Goal: Transaction & Acquisition: Purchase product/service

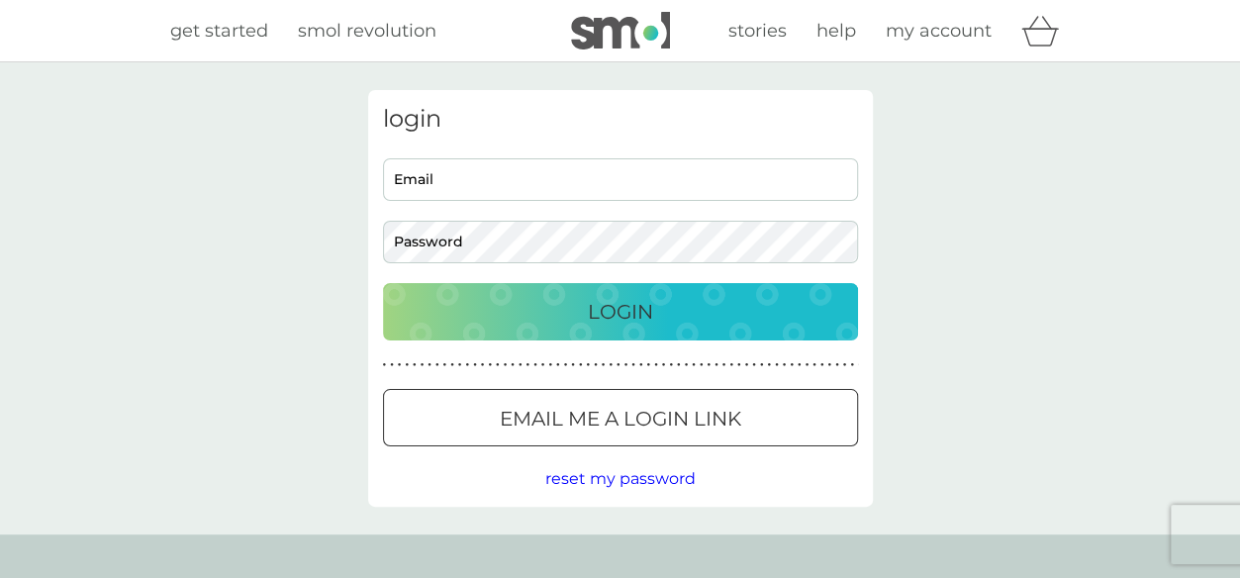
click at [487, 167] on input "Email" at bounding box center [620, 179] width 475 height 43
type input "[PERSON_NAME][EMAIL_ADDRESS][DOMAIN_NAME]"
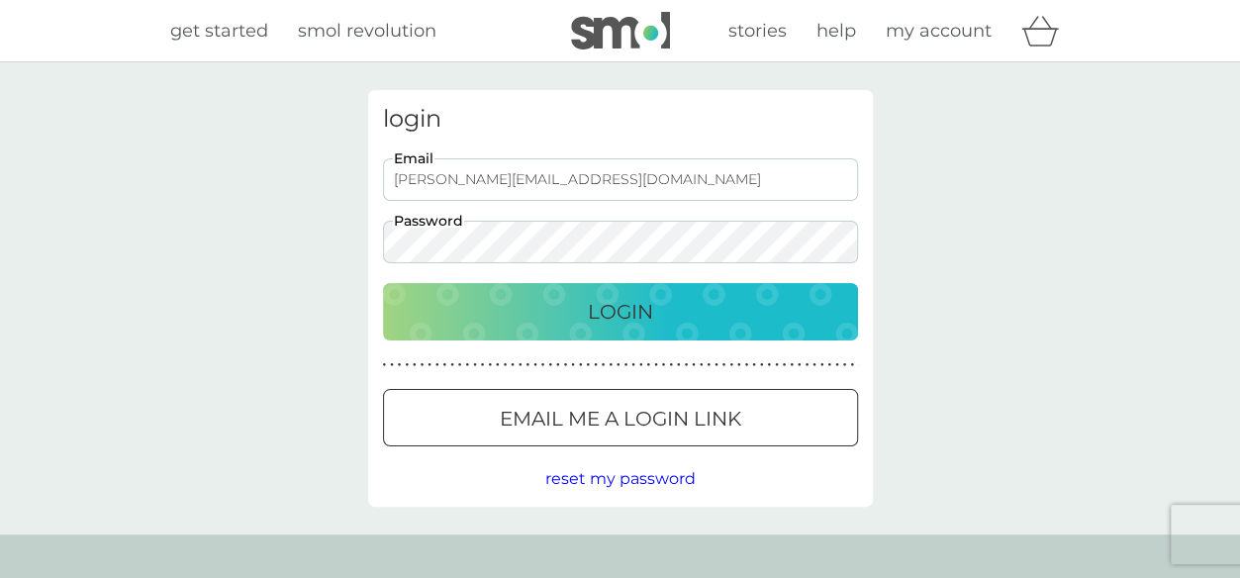
drag, startPoint x: 973, startPoint y: 242, endPoint x: 923, endPoint y: 256, distance: 52.6
click at [973, 243] on div "login [PERSON_NAME][EMAIL_ADDRESS][DOMAIN_NAME] Email Password Login ● ● ● ● ● …" at bounding box center [620, 298] width 1240 height 472
click at [661, 318] on div "Login" at bounding box center [621, 312] width 436 height 32
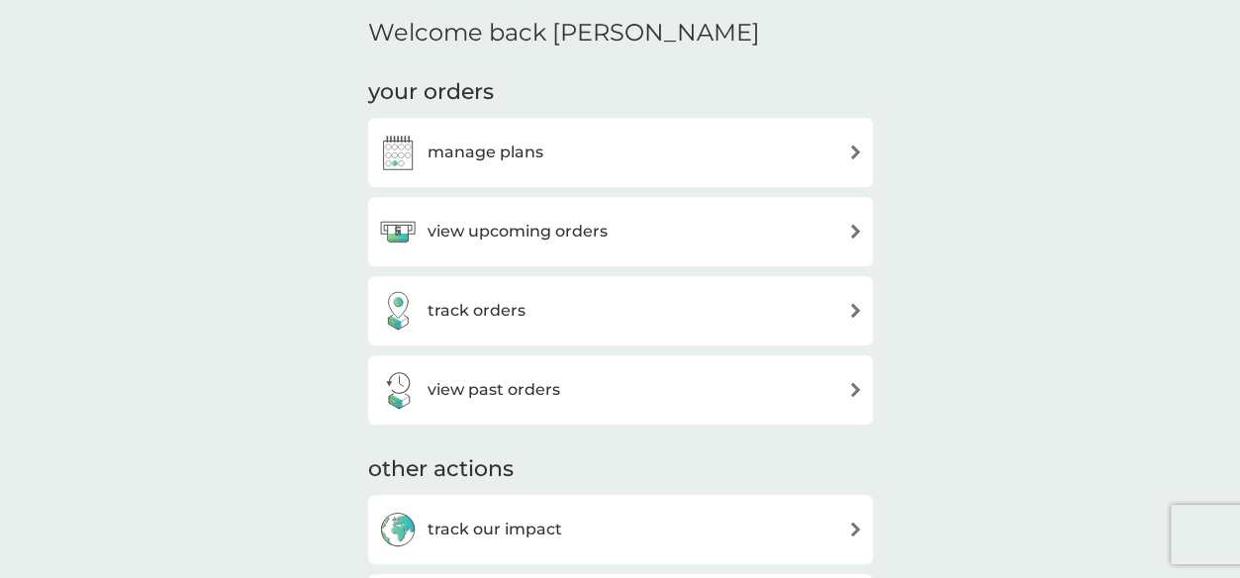
scroll to position [594, 0]
click at [826, 151] on div "manage plans" at bounding box center [620, 151] width 485 height 40
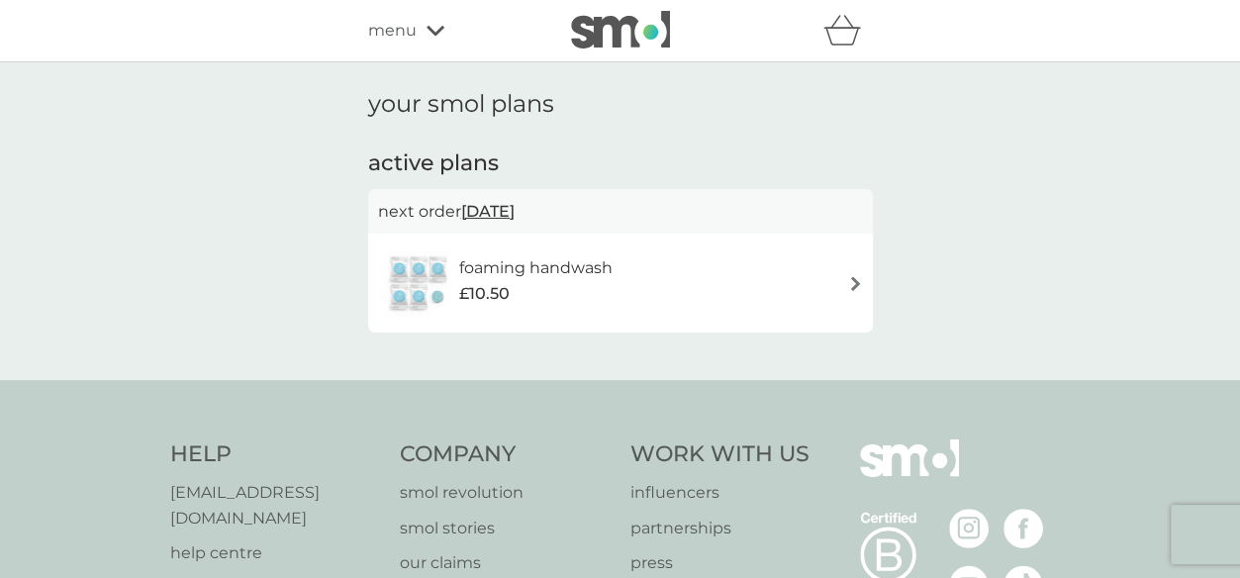
click at [852, 285] on img at bounding box center [855, 283] width 15 height 15
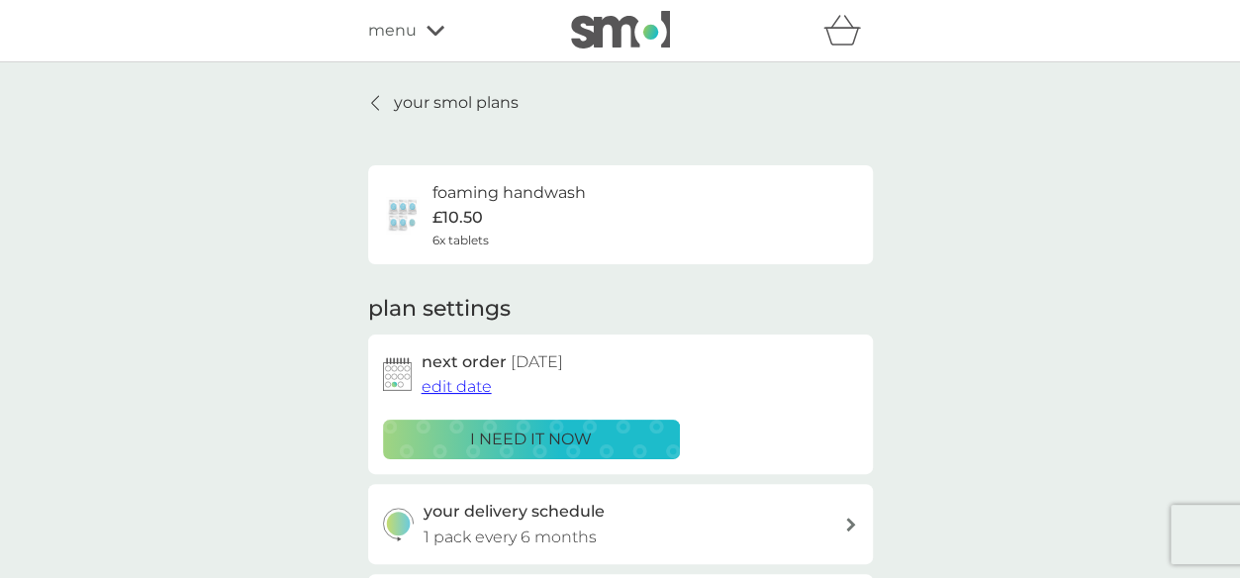
scroll to position [99, 0]
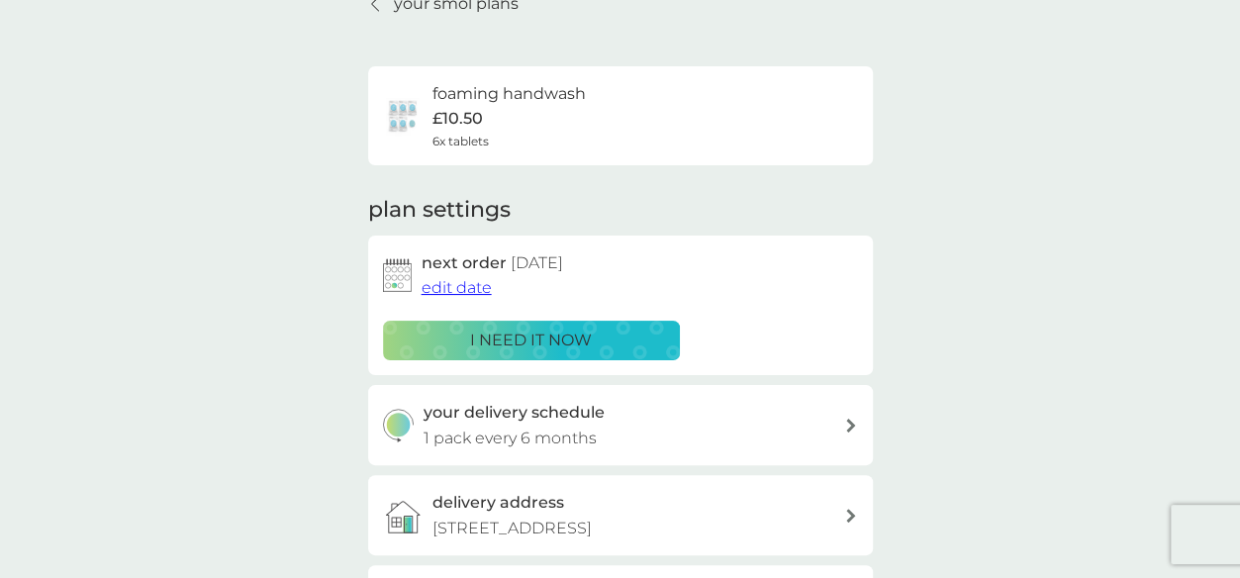
click at [462, 291] on span "edit date" at bounding box center [457, 287] width 70 height 19
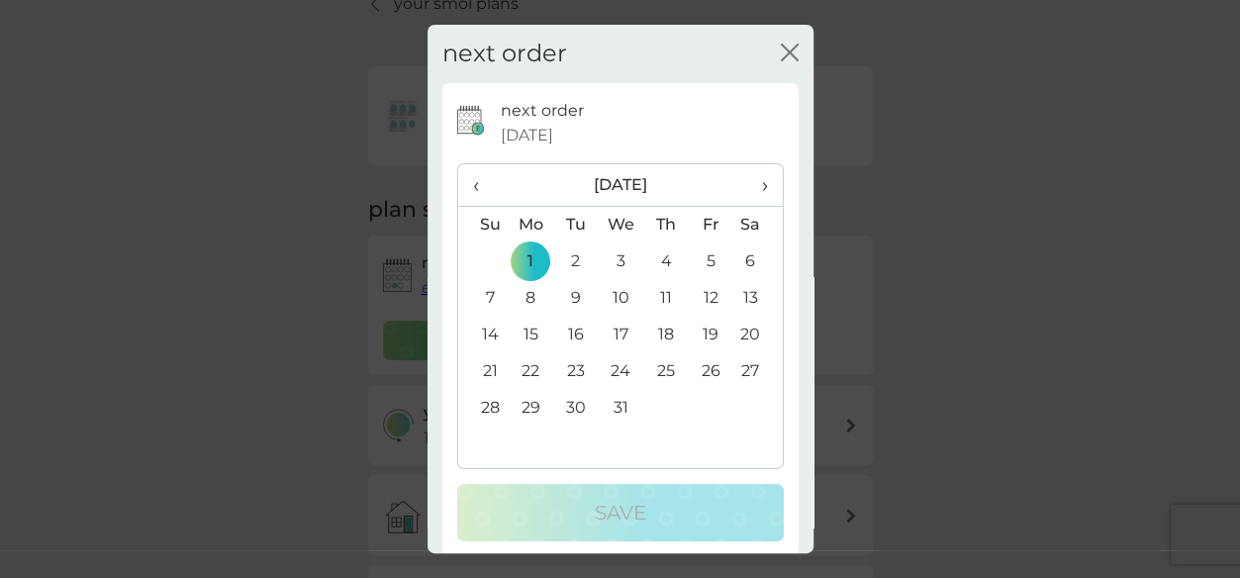
click at [482, 188] on span "‹" at bounding box center [483, 185] width 21 height 42
click at [475, 188] on span "‹" at bounding box center [483, 185] width 21 height 42
click at [492, 334] on td "12" at bounding box center [483, 335] width 50 height 37
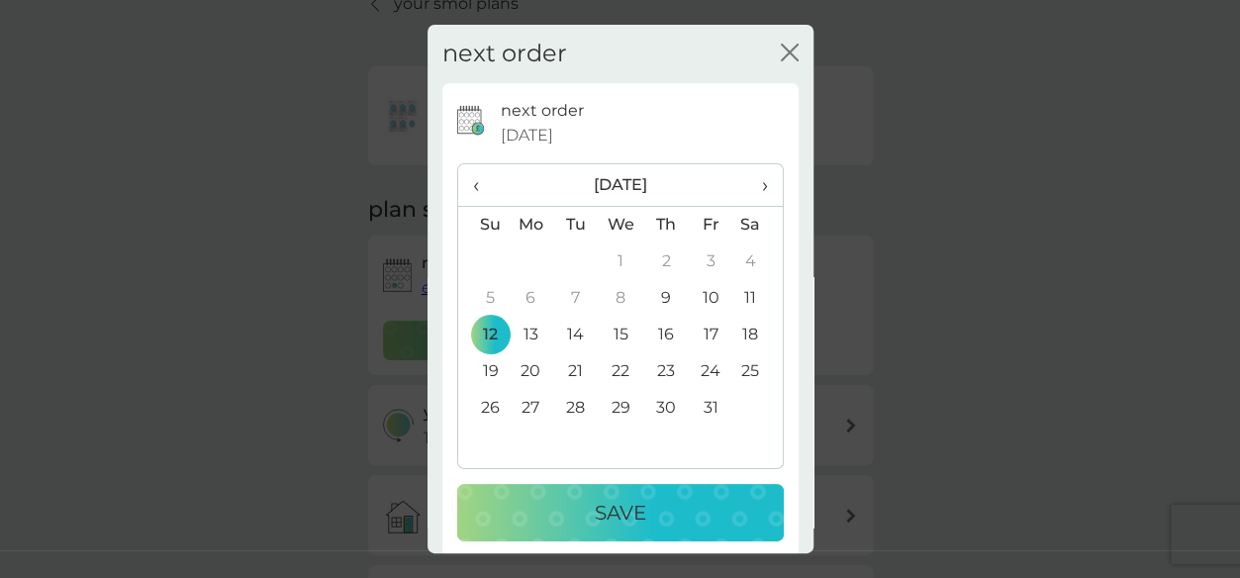
click at [595, 510] on p "Save" at bounding box center [620, 513] width 51 height 32
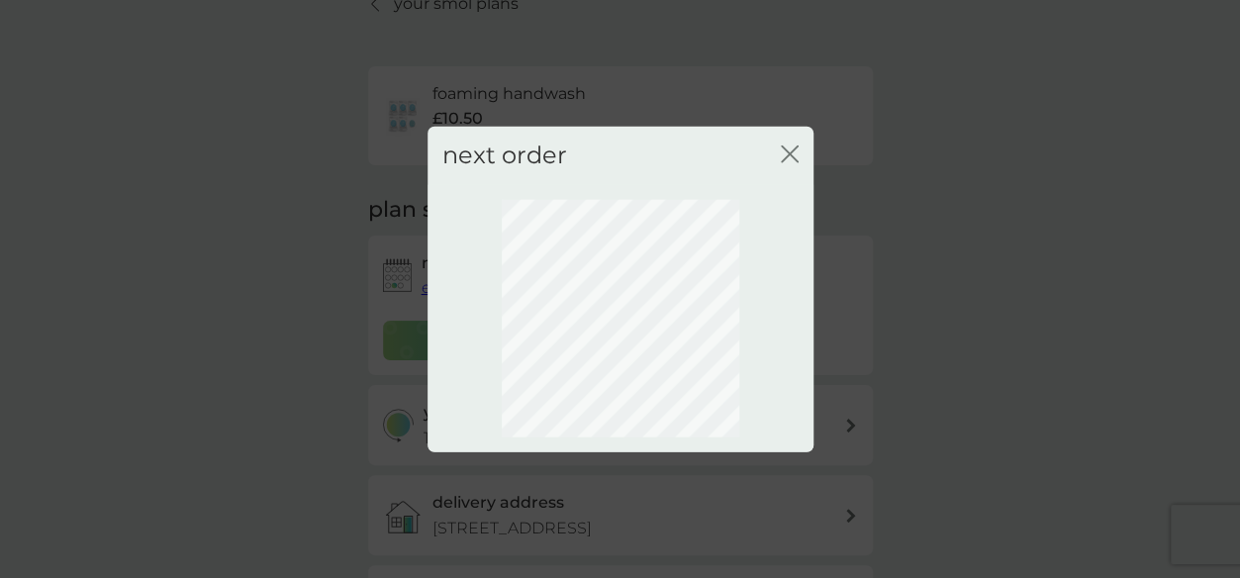
click at [790, 154] on icon "close" at bounding box center [794, 154] width 8 height 16
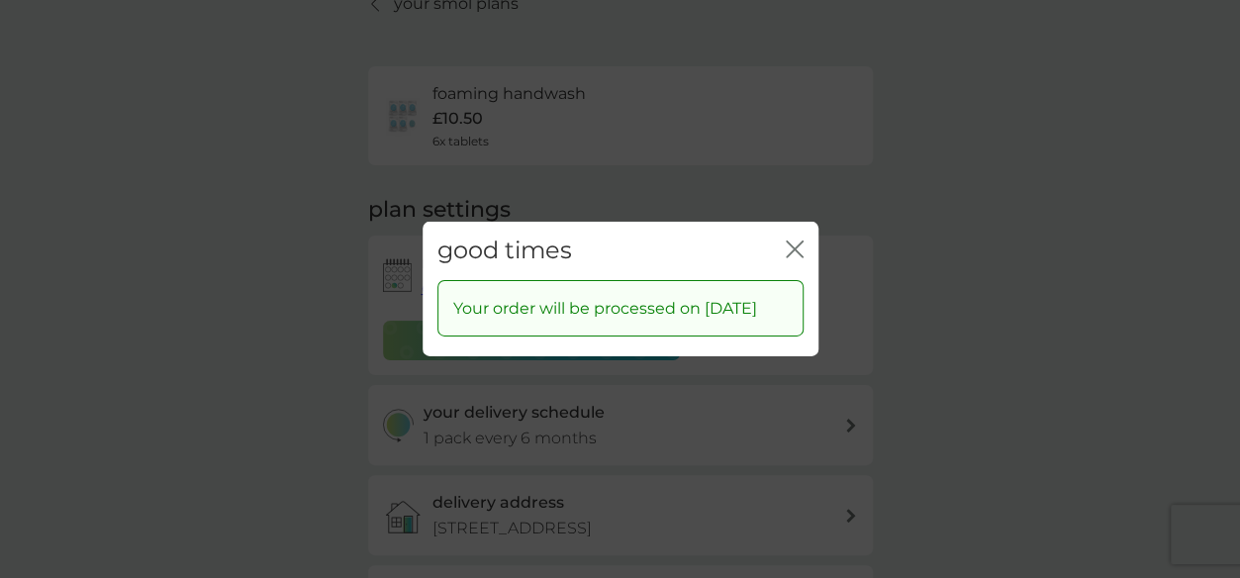
click at [792, 242] on icon "close" at bounding box center [791, 250] width 8 height 16
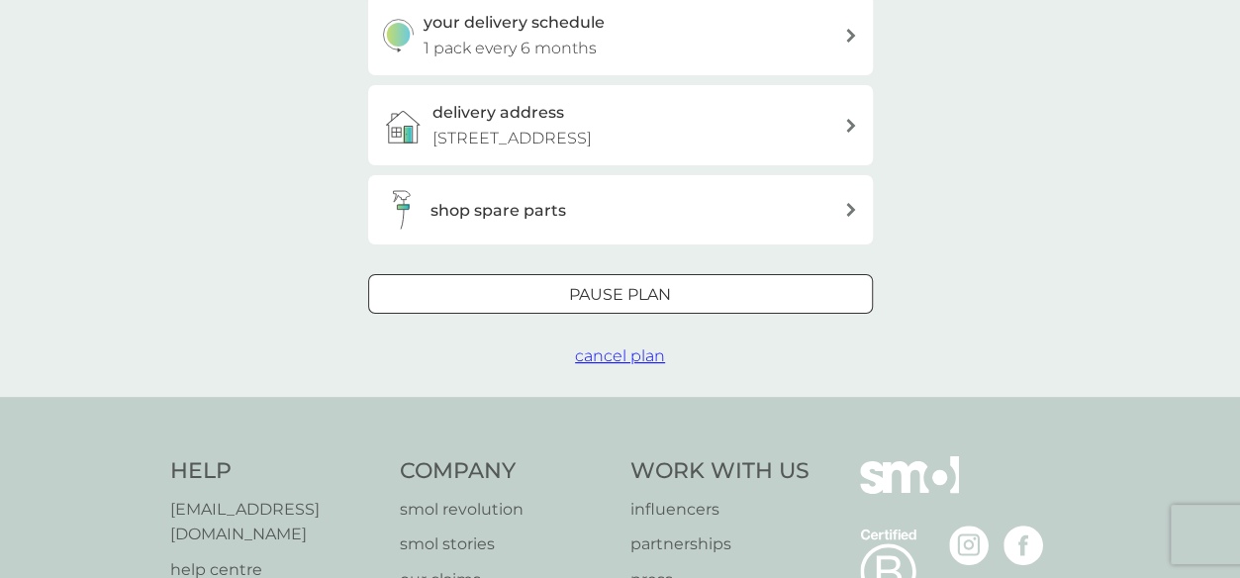
scroll to position [396, 0]
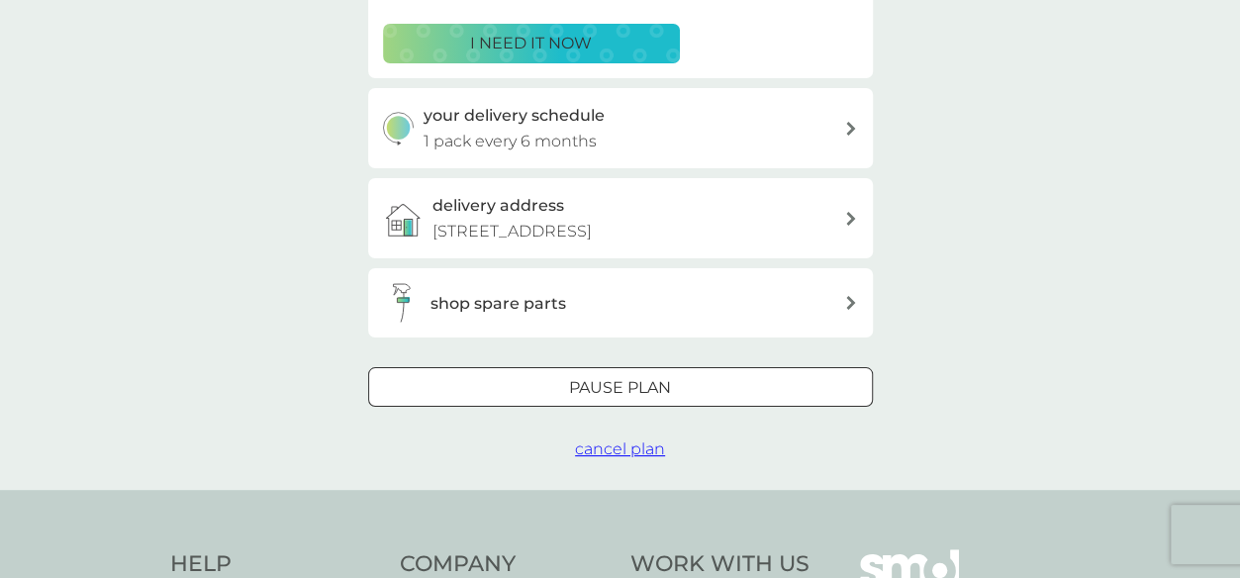
click at [846, 307] on icon at bounding box center [851, 303] width 10 height 14
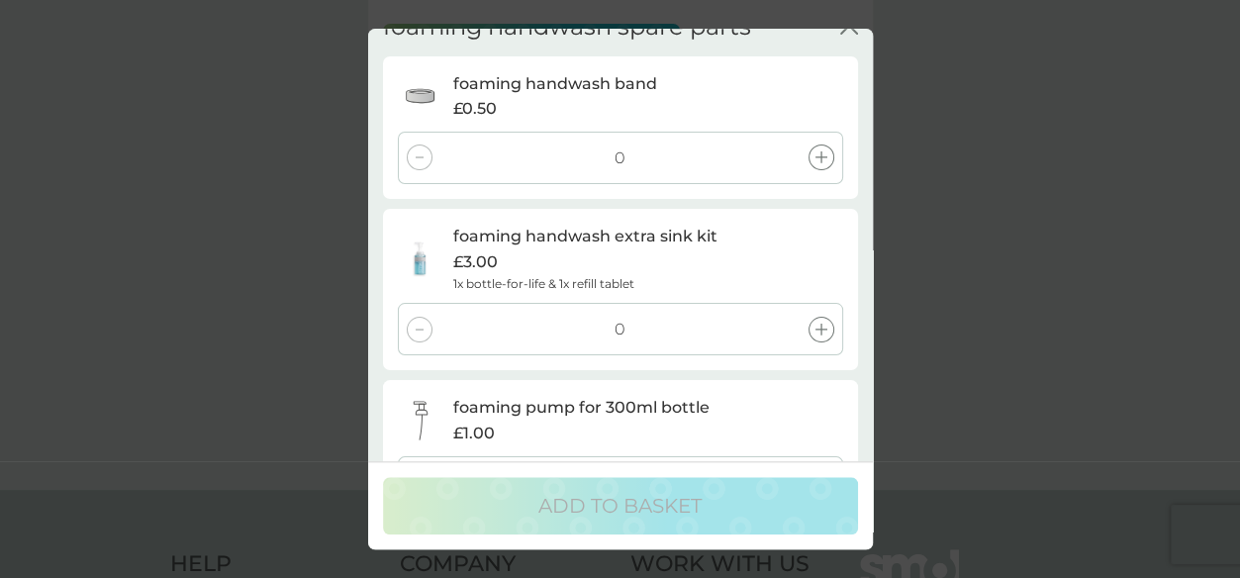
scroll to position [0, 0]
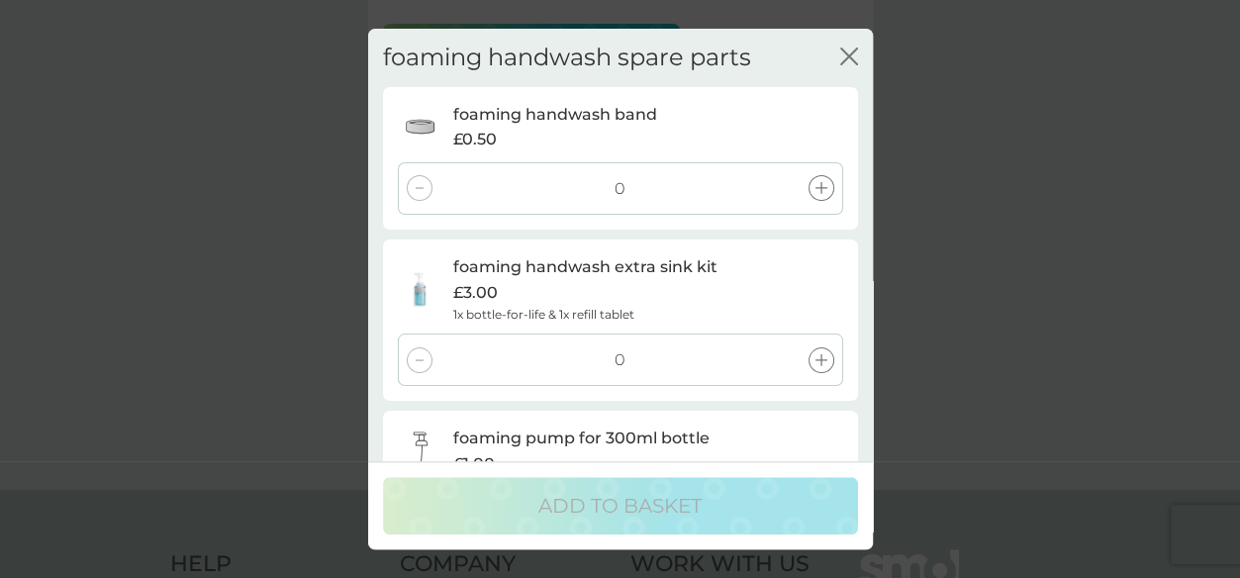
click at [849, 57] on icon "close" at bounding box center [853, 57] width 8 height 16
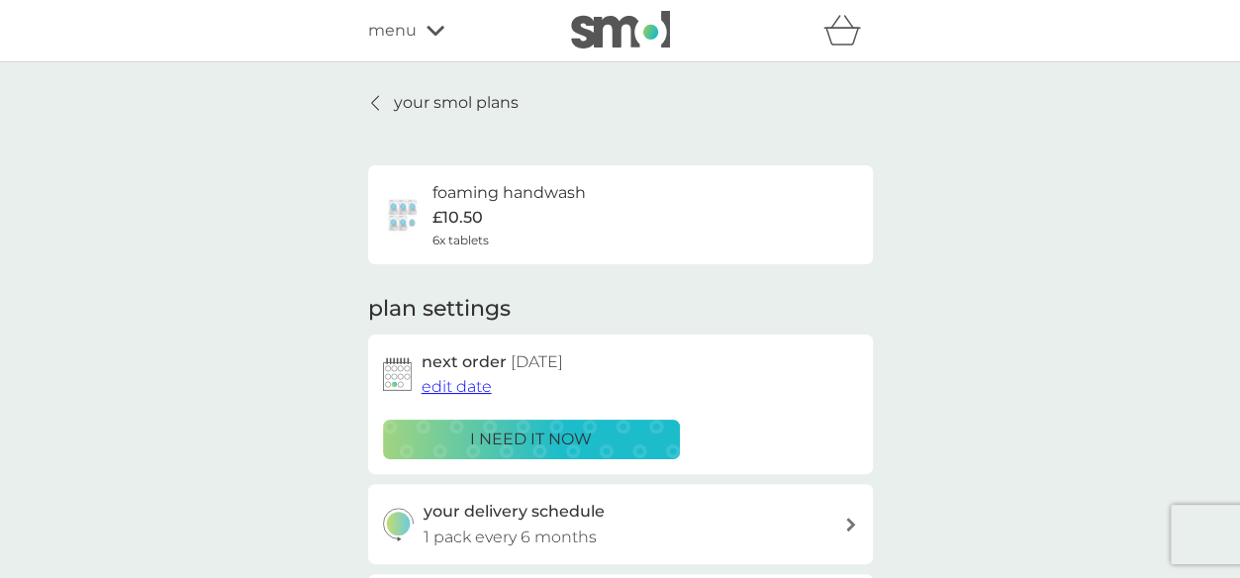
click at [594, 29] on img at bounding box center [620, 30] width 99 height 38
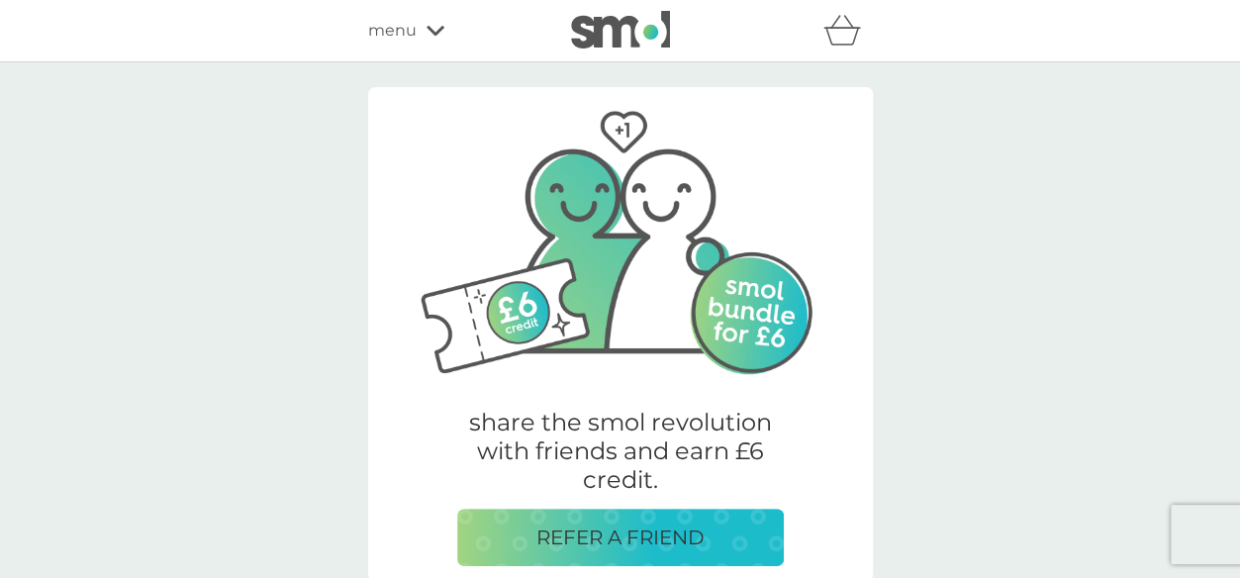
click at [439, 36] on icon at bounding box center [436, 31] width 18 height 12
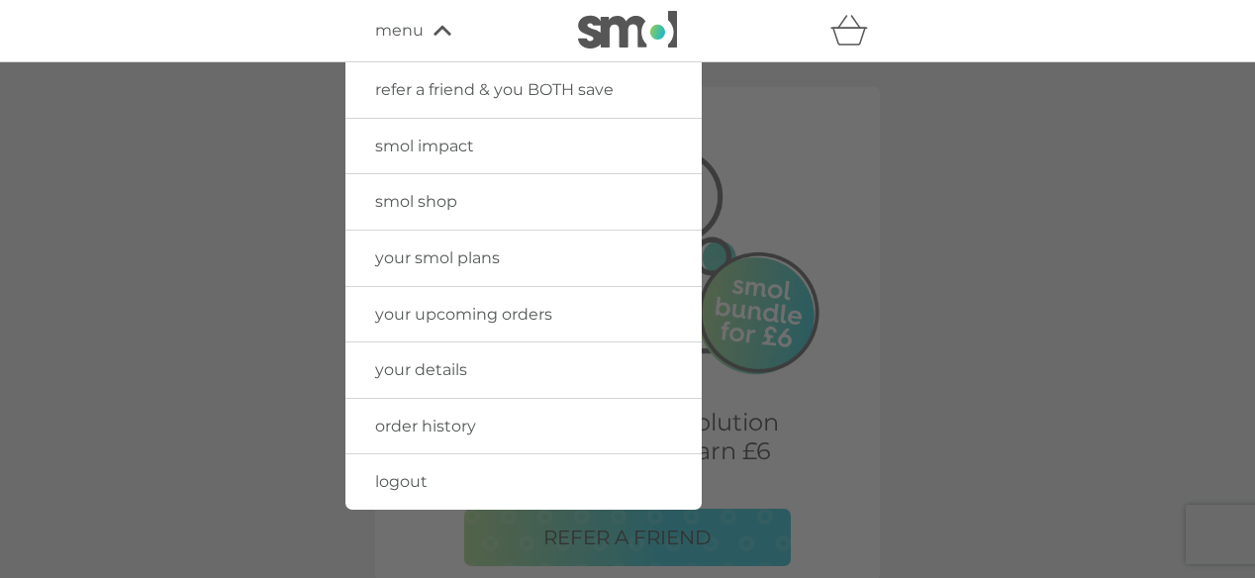
click at [435, 201] on span "smol shop" at bounding box center [416, 201] width 82 height 19
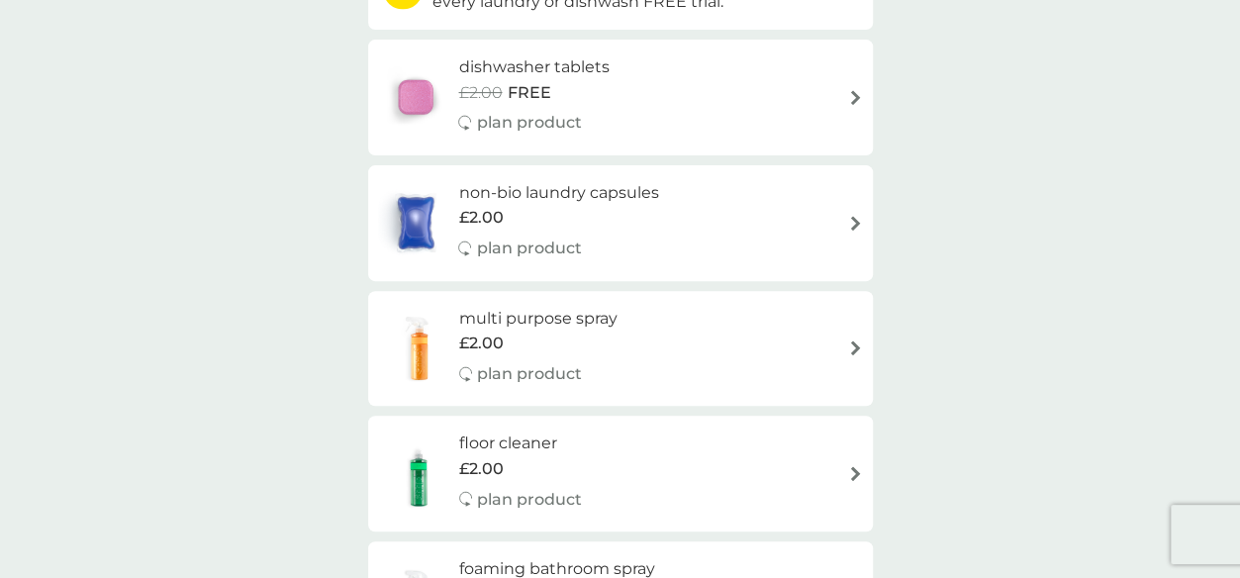
scroll to position [396, 0]
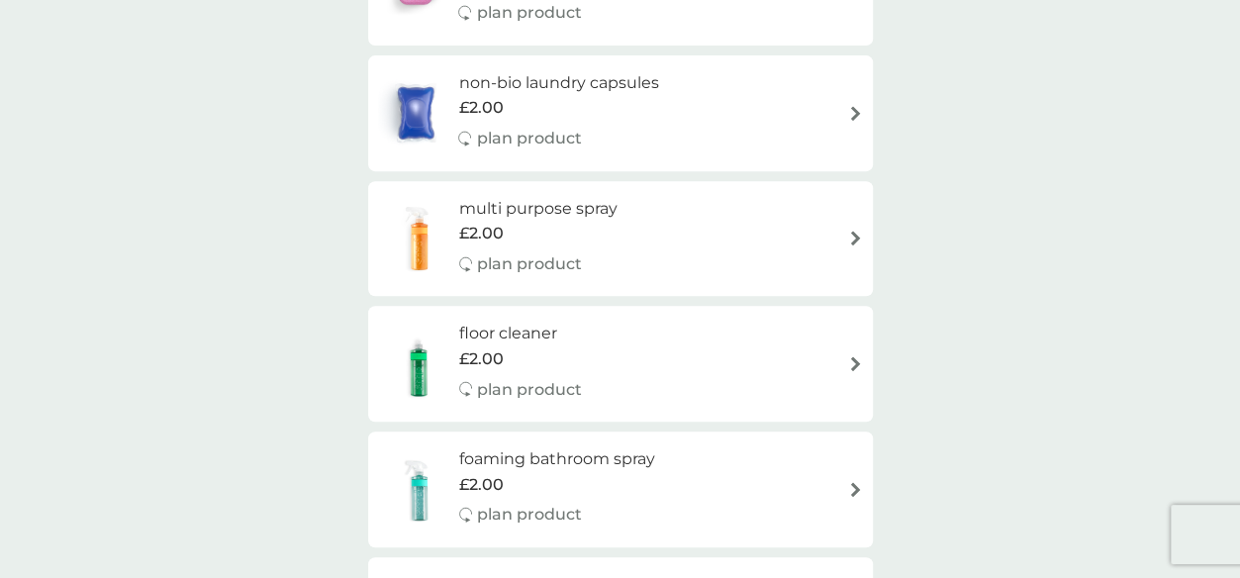
click at [853, 241] on img at bounding box center [855, 238] width 15 height 15
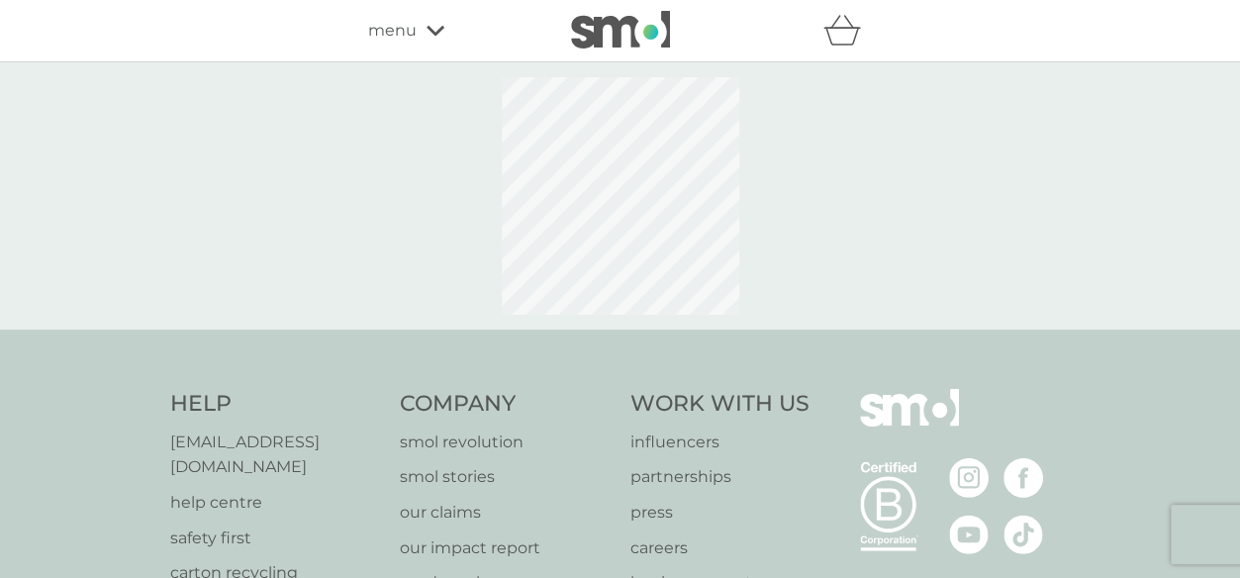
select select "112"
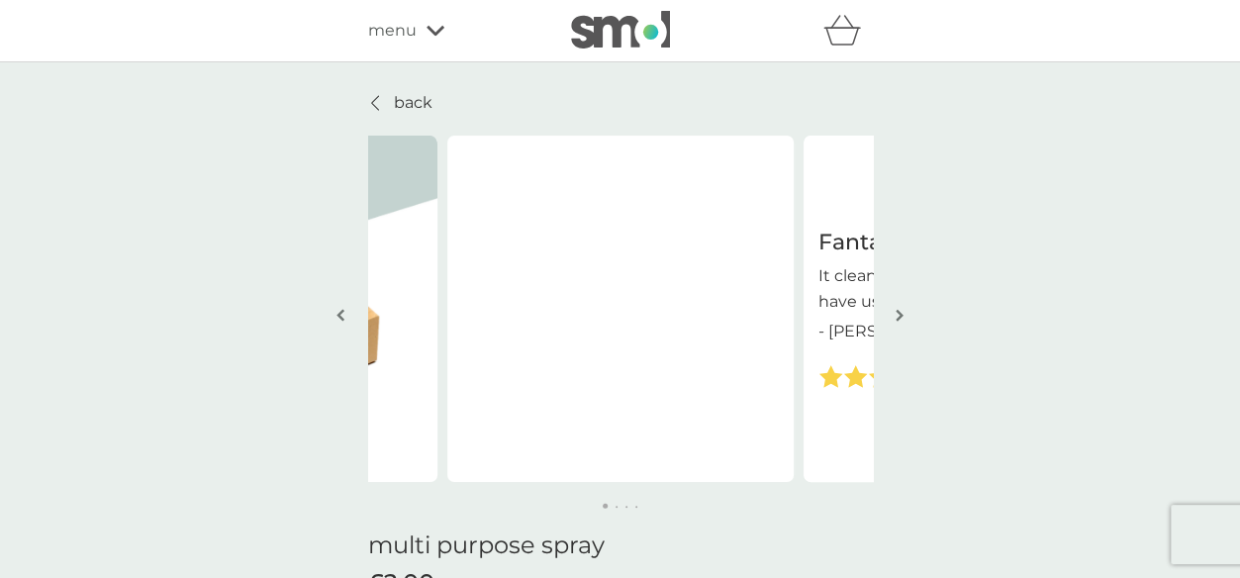
click at [898, 314] on img "button" at bounding box center [900, 315] width 8 height 15
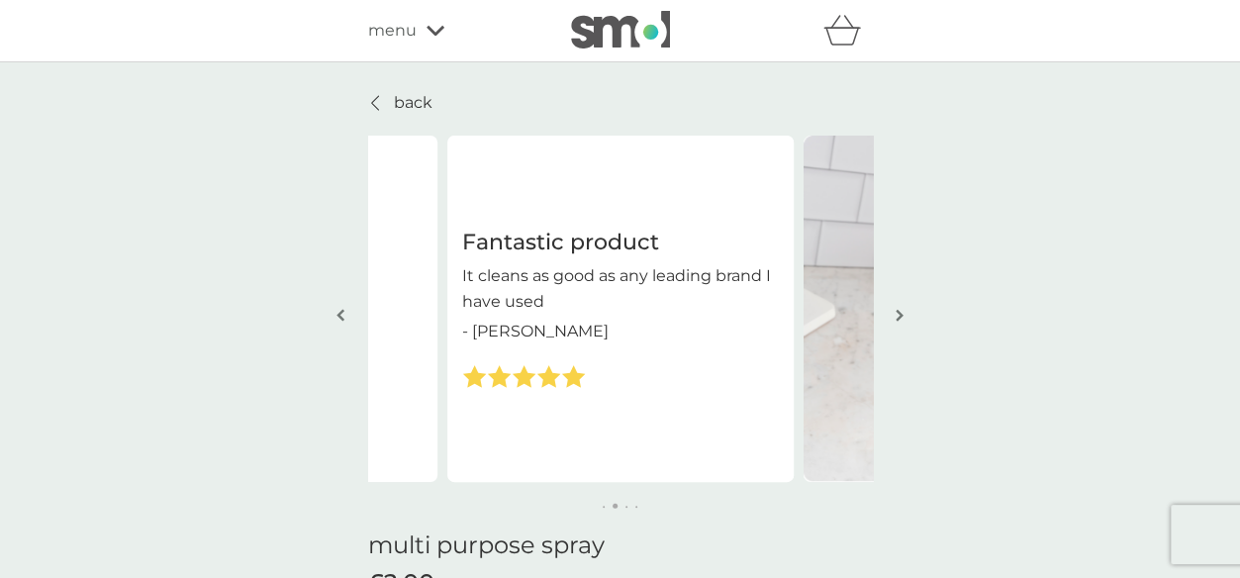
click at [339, 314] on img "button" at bounding box center [341, 315] width 8 height 15
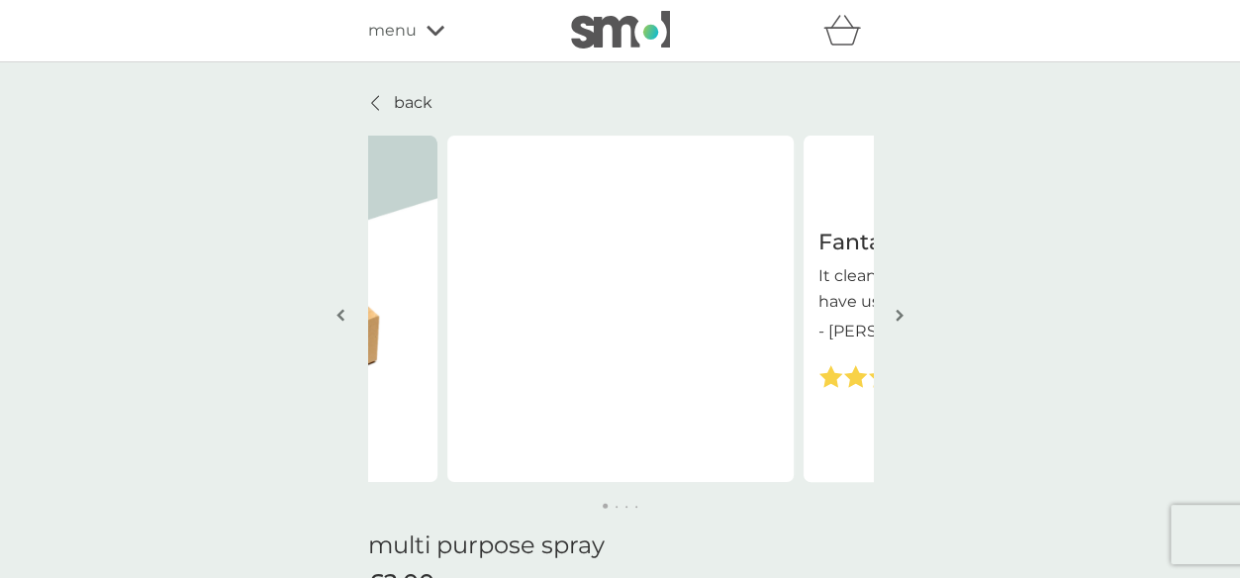
click at [339, 314] on img "button" at bounding box center [341, 315] width 8 height 15
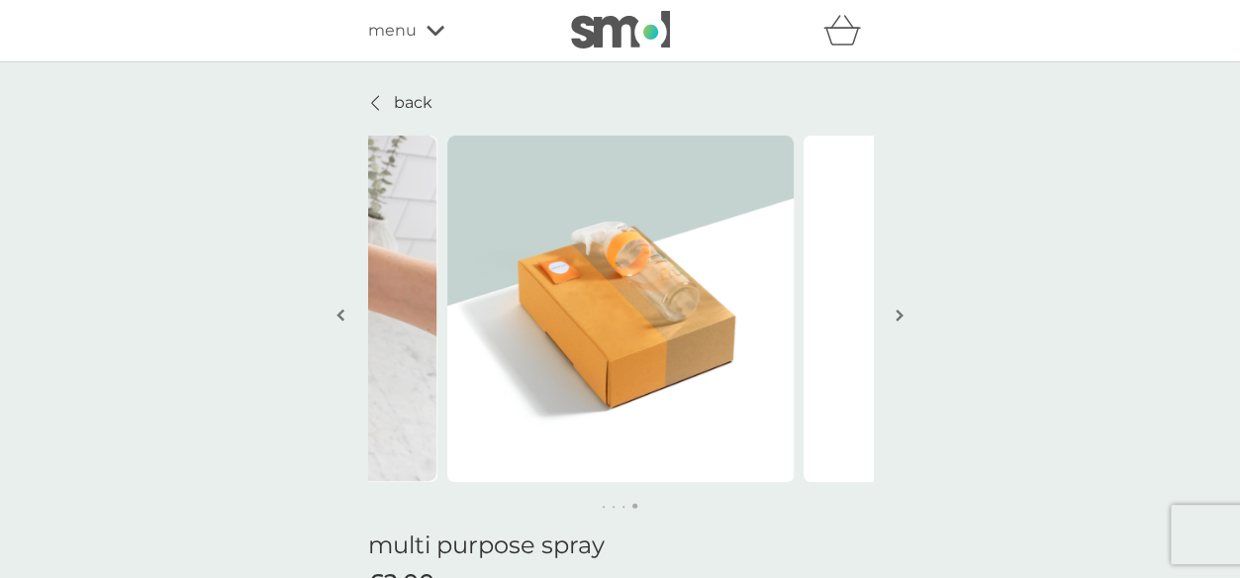
click at [339, 314] on img "button" at bounding box center [341, 315] width 8 height 15
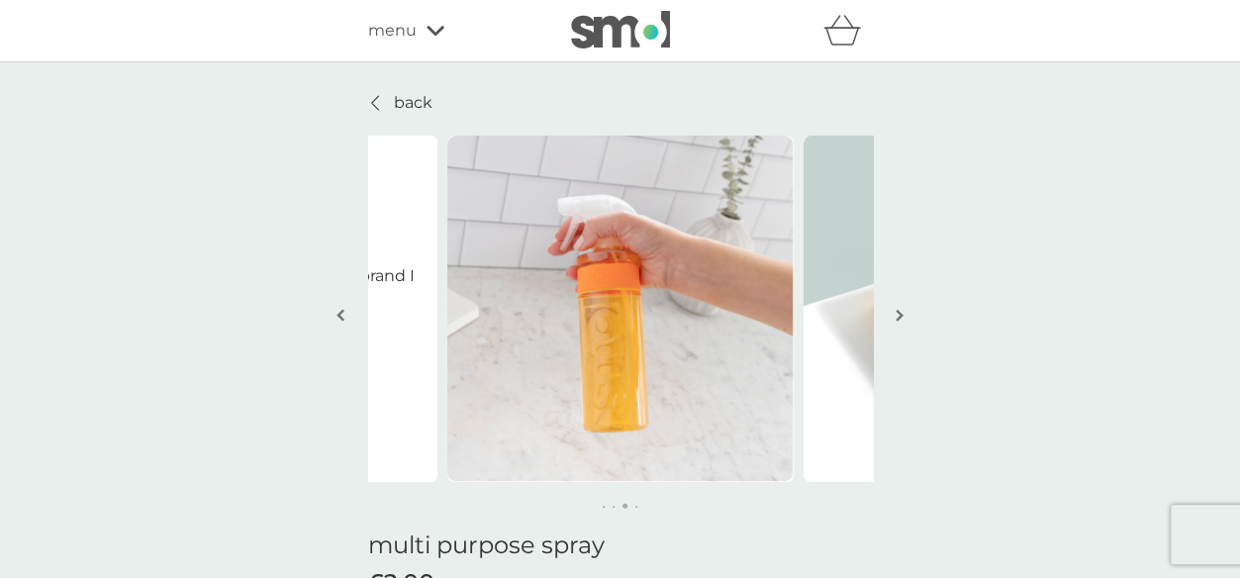
click at [339, 314] on img "button" at bounding box center [341, 315] width 8 height 15
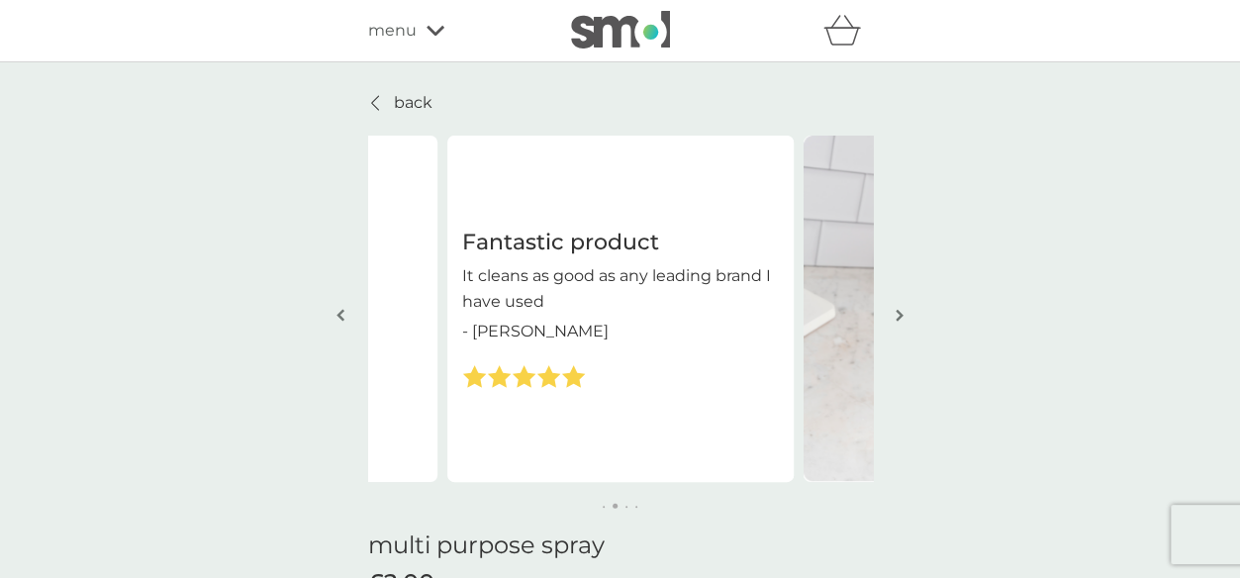
click at [346, 310] on button "button" at bounding box center [341, 316] width 15 height 99
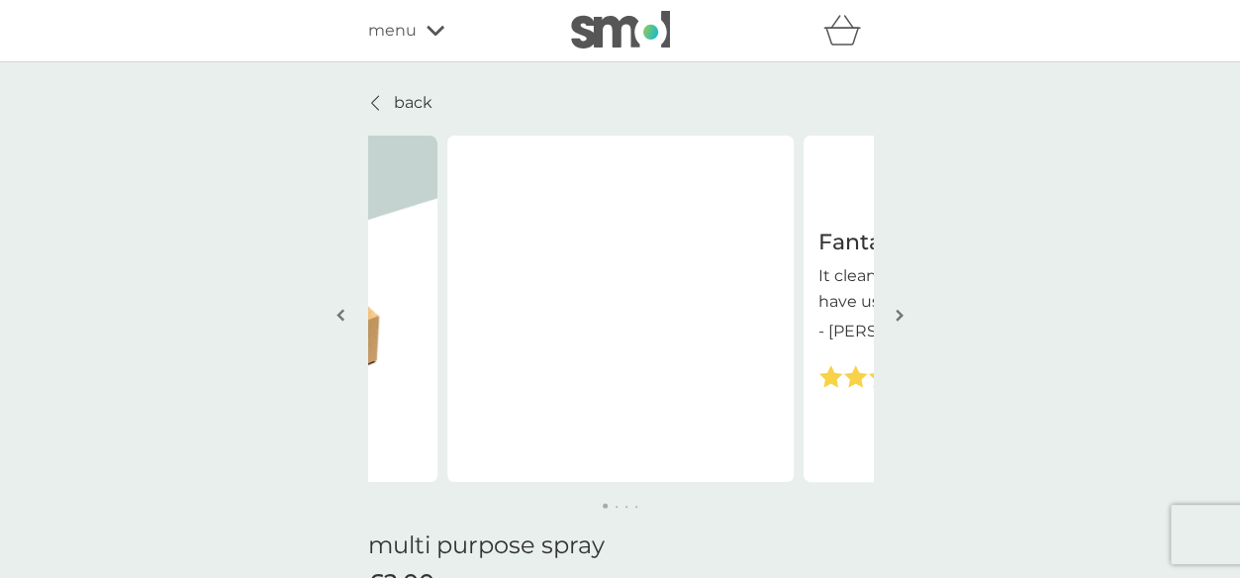
click at [398, 100] on p "back" at bounding box center [413, 103] width 39 height 26
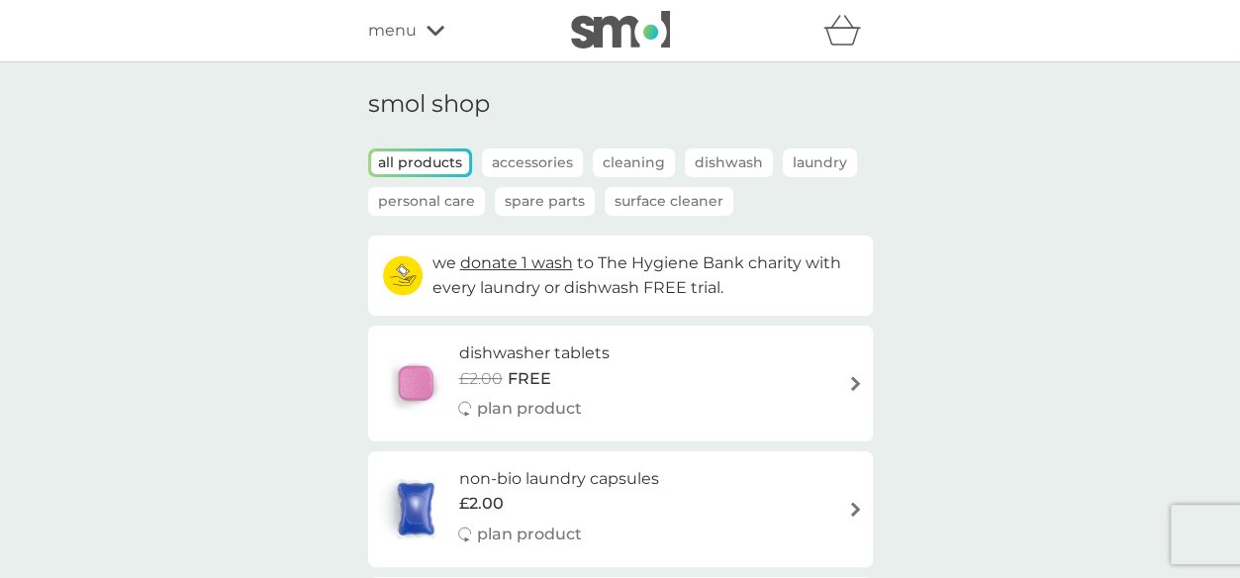
click at [432, 34] on icon at bounding box center [436, 31] width 18 height 10
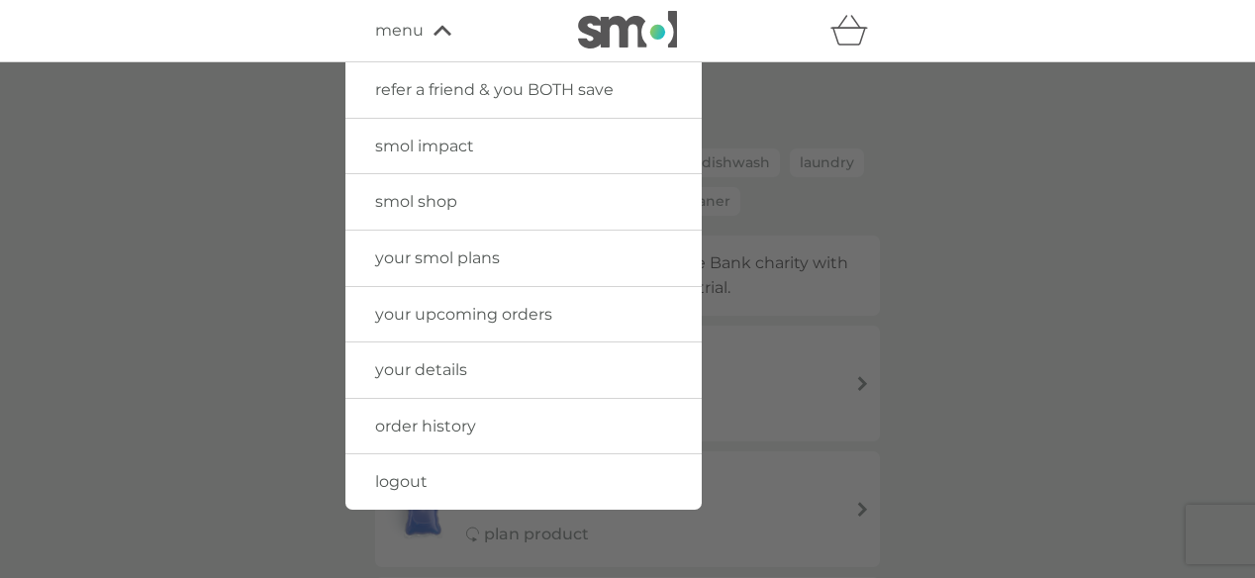
click at [417, 197] on span "smol shop" at bounding box center [416, 201] width 82 height 19
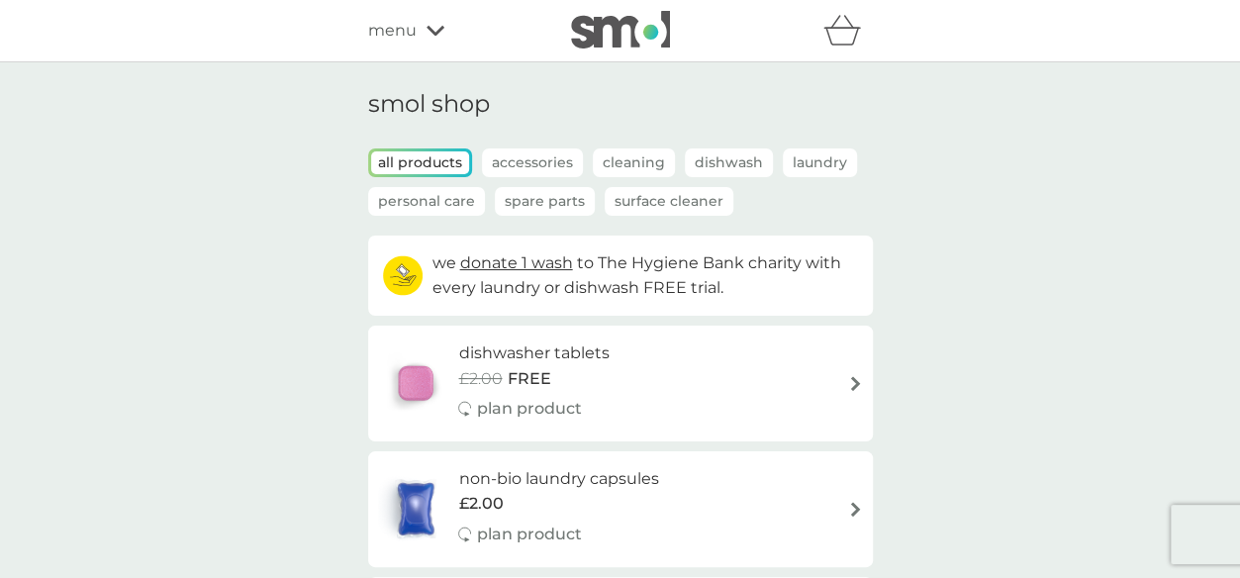
click at [647, 167] on p "Cleaning" at bounding box center [634, 162] width 82 height 29
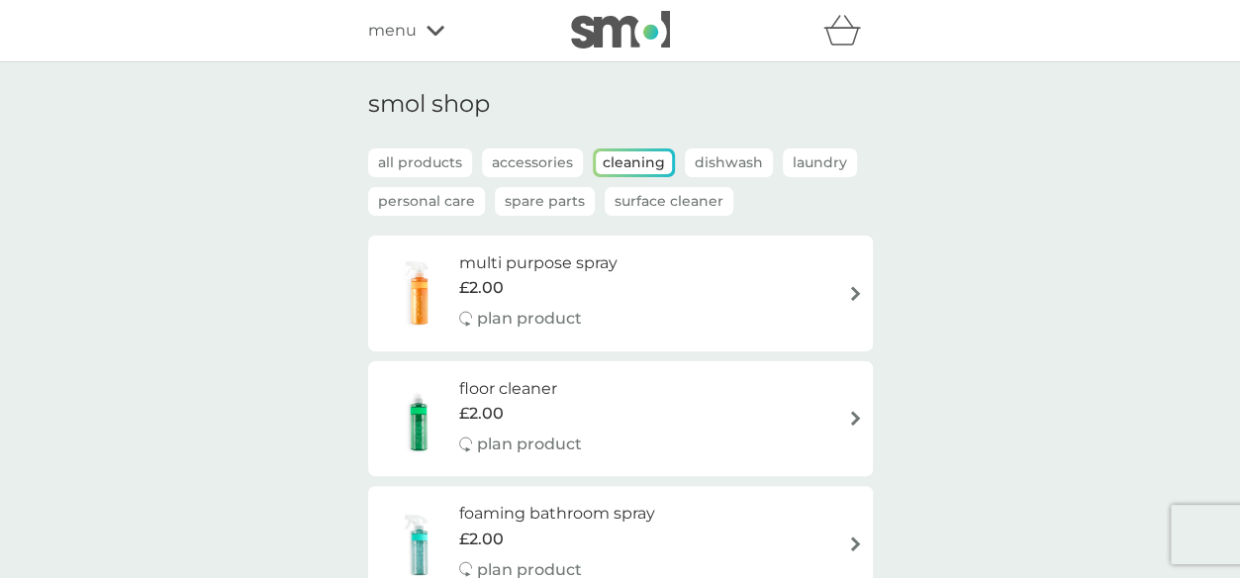
click at [653, 205] on p "Surface Cleaner" at bounding box center [669, 201] width 129 height 29
click at [650, 205] on p "Surface Cleaner" at bounding box center [669, 201] width 123 height 23
click at [859, 301] on div "multi purpose spray £2.00 plan product" at bounding box center [620, 293] width 485 height 86
select select "112"
